Goal: Navigation & Orientation: Find specific page/section

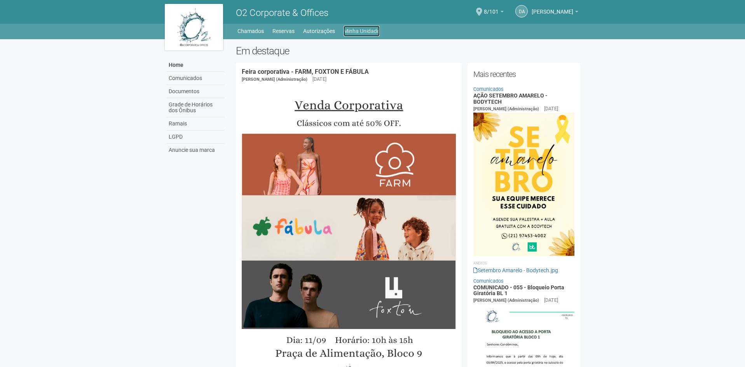
click at [356, 28] on link "Minha Unidade" at bounding box center [361, 31] width 36 height 11
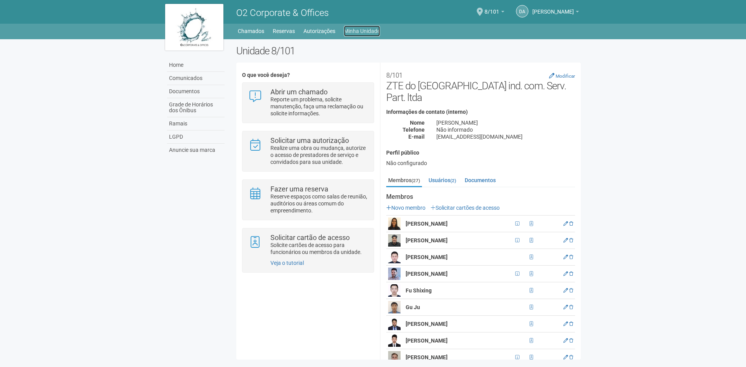
click at [361, 30] on link "Minha Unidade" at bounding box center [362, 31] width 36 height 11
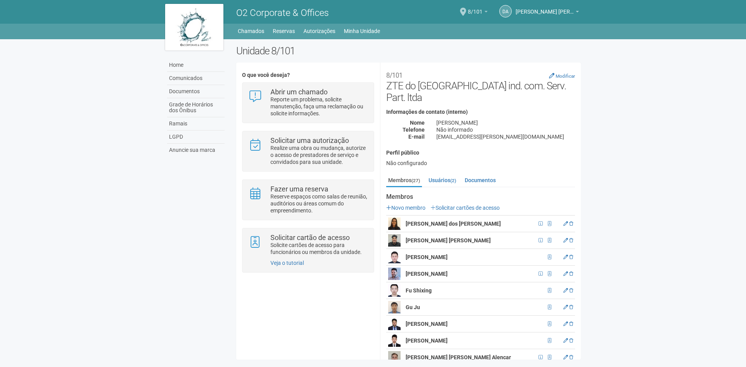
click at [480, 7] on span "8/101" at bounding box center [475, 8] width 15 height 14
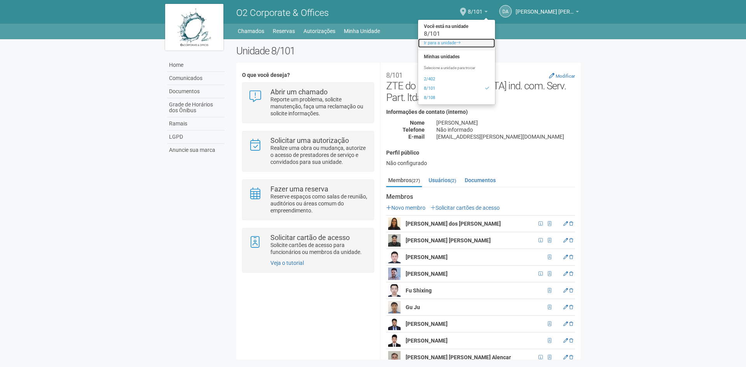
click at [453, 41] on link "Ir para a unidade" at bounding box center [456, 42] width 77 height 9
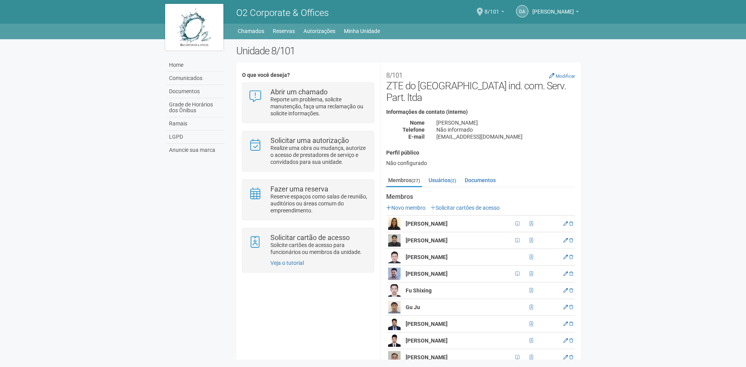
click at [484, 12] on link "8/101" at bounding box center [494, 13] width 20 height 6
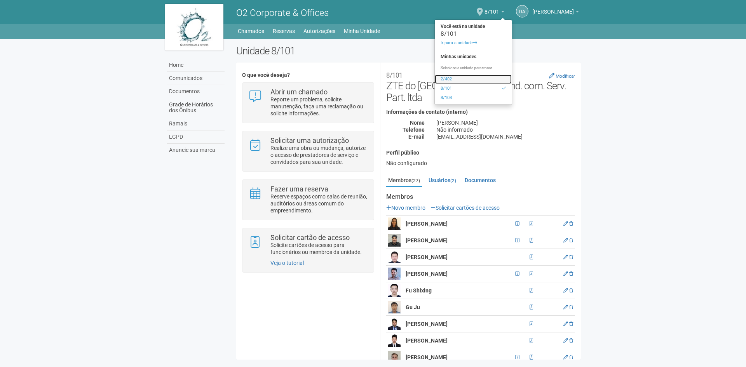
click at [435, 80] on link "2/402" at bounding box center [473, 79] width 77 height 9
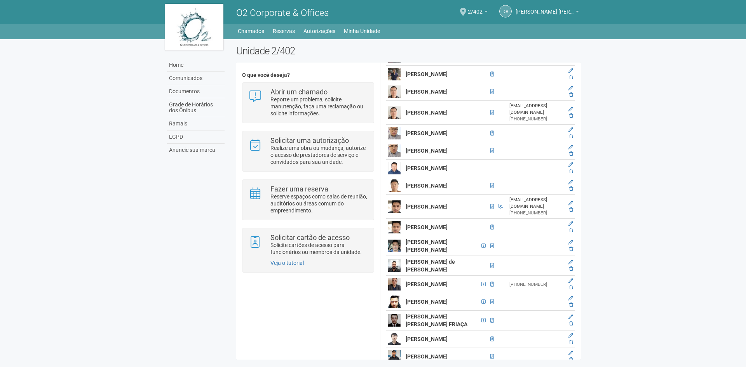
scroll to position [1942, 0]
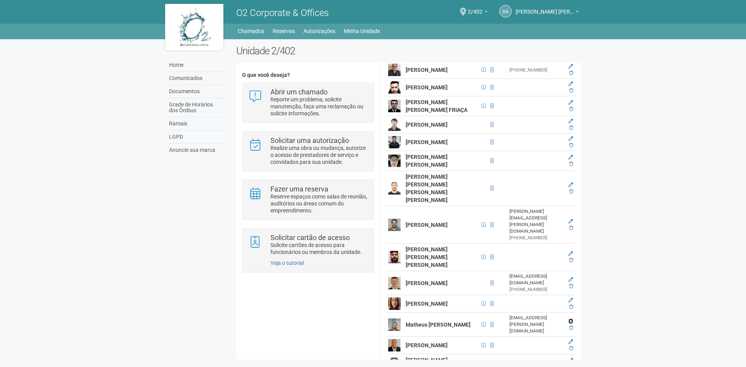
scroll to position [2098, 0]
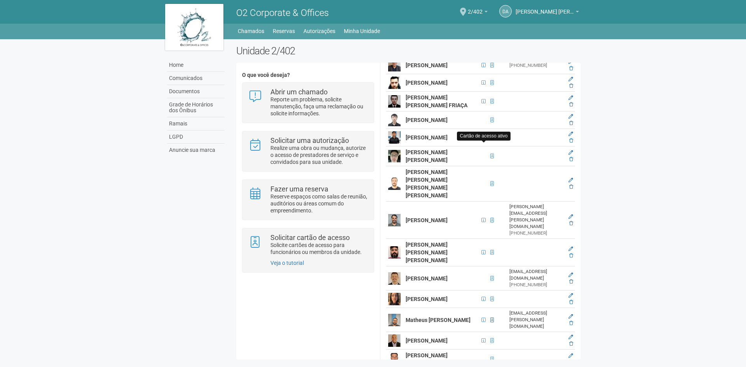
click at [490, 318] on span at bounding box center [491, 320] width 3 height 5
click at [570, 314] on icon at bounding box center [570, 316] width 5 height 5
click at [404, 308] on td "Matheus [PERSON_NAME]" at bounding box center [442, 320] width 76 height 24
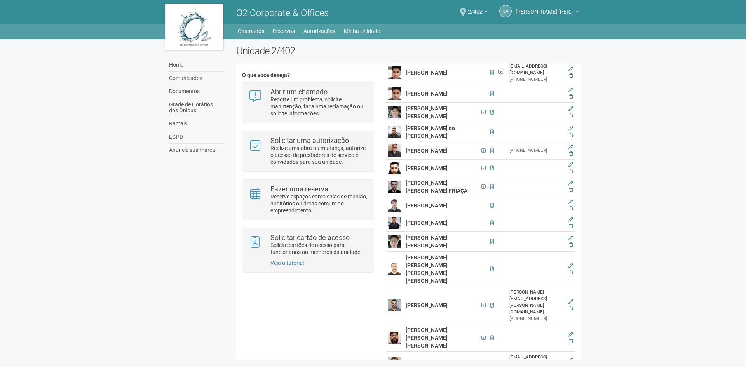
scroll to position [36, 0]
